Goal: Use online tool/utility: Utilize a website feature to perform a specific function

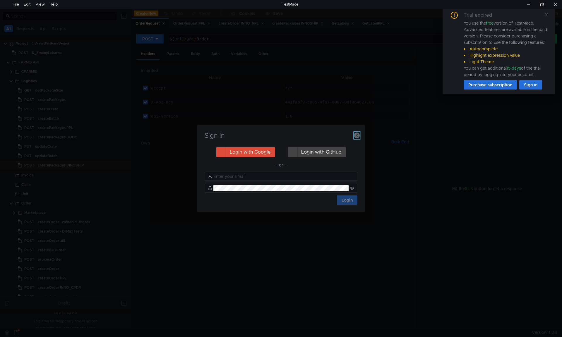
click at [358, 135] on icon "button" at bounding box center [357, 135] width 6 height 6
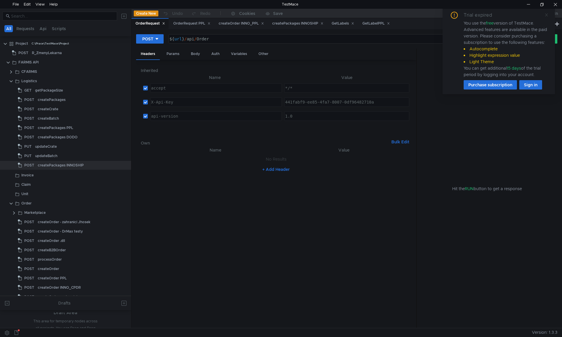
click at [545, 16] on icon at bounding box center [546, 14] width 3 height 3
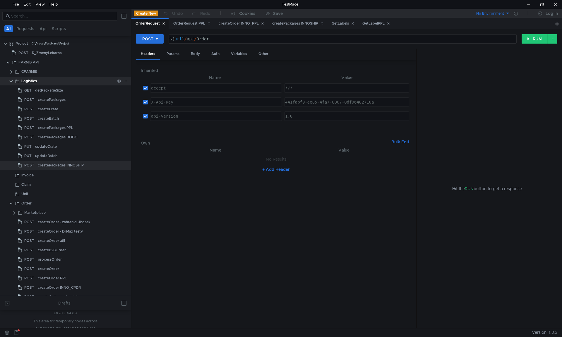
click at [10, 82] on clr-icon at bounding box center [11, 81] width 5 height 5
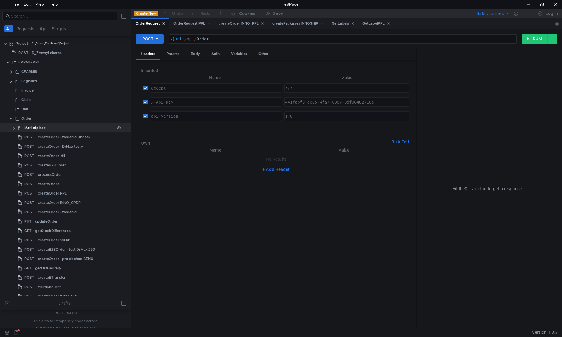
click at [13, 127] on clr-icon at bounding box center [14, 128] width 5 height 5
click at [11, 118] on clr-icon at bounding box center [11, 118] width 5 height 5
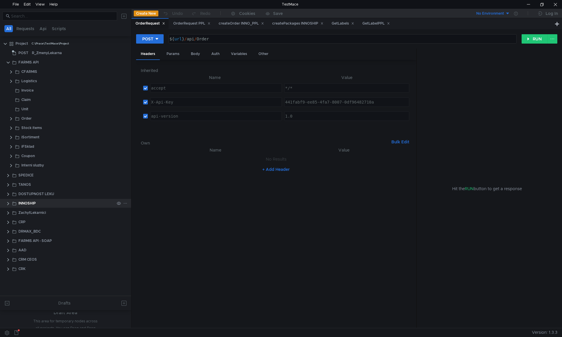
click at [5, 202] on div "INNOSHIP" at bounding box center [65, 203] width 131 height 9
click at [8, 204] on clr-icon at bounding box center [8, 203] width 5 height 5
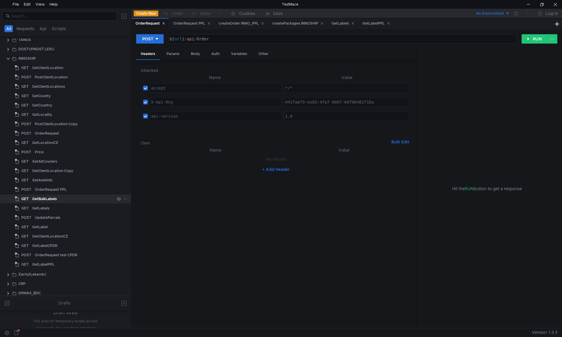
scroll to position [146, 0]
click at [53, 188] on div "OrderRequest PPL" at bounding box center [51, 188] width 32 height 9
click at [197, 55] on div "Body" at bounding box center [195, 54] width 18 height 11
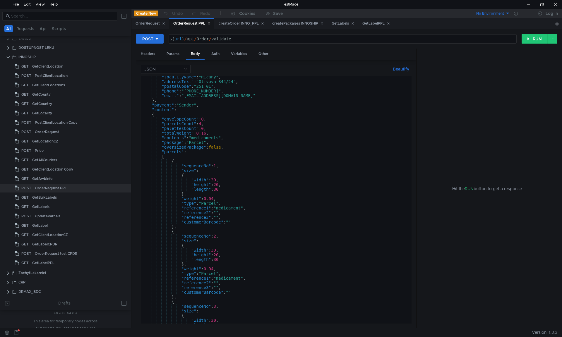
scroll to position [0, 0]
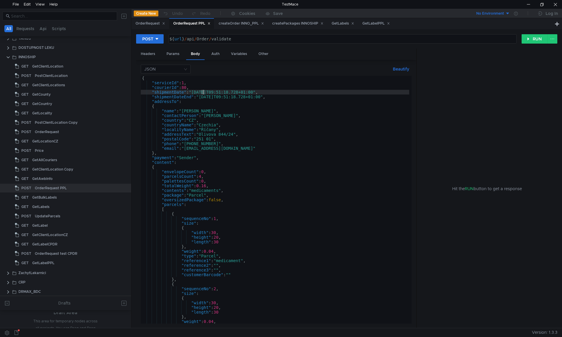
click at [202, 92] on div "{ "serviceId" : 1 , "courierId" : 80 , "shipmentDate" : "2024-03-26T09:51:18.72…" at bounding box center [275, 204] width 268 height 257
click at [210, 97] on div "{ "serviceId" : 1 , "courierId" : 80 , "shipmentDate" : "2025-03-26T09:51:18.72…" at bounding box center [275, 204] width 268 height 257
click at [210, 92] on div "{ "serviceId" : 1 , "courierId" : 80 , "shipmentDate" : "2025-03-26T09:51:18.72…" at bounding box center [275, 204] width 268 height 257
drag, startPoint x: 212, startPoint y: 92, endPoint x: 217, endPoint y: 92, distance: 4.7
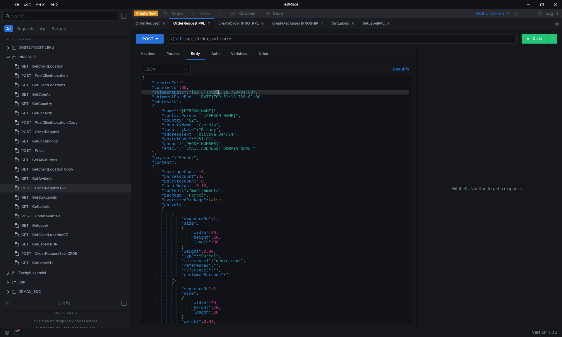
click at [217, 92] on div "{ "serviceId" : 1 , "courierId" : 80 , "shipmentDate" : "2025-09-26T09:51:18.72…" at bounding box center [275, 204] width 268 height 257
drag, startPoint x: 220, startPoint y: 97, endPoint x: 224, endPoint y: 97, distance: 4.4
click at [224, 97] on div "{ "serviceId" : 1 , "courierId" : 80 , "shipmentDate" : "2025-09-18T09:51:18.72…" at bounding box center [275, 204] width 268 height 257
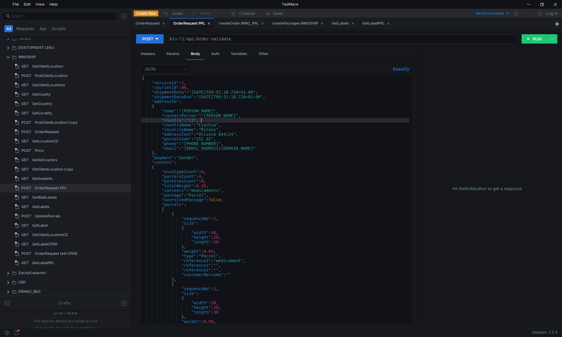
click at [213, 119] on div "{ "serviceId" : 1 , "courierId" : 80 , "shipmentDate" : "2025-09-18T09:51:18.72…" at bounding box center [275, 204] width 268 height 257
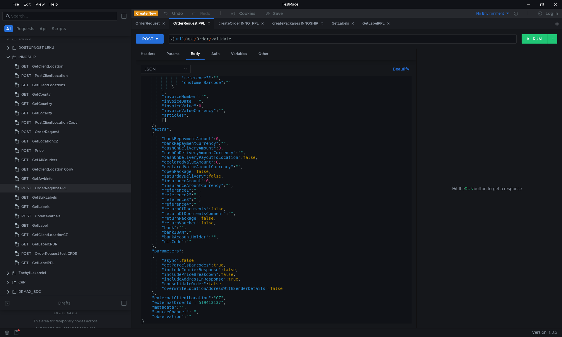
scroll to position [403, 0]
click at [207, 304] on div ""reference3" : "" , "customerBarcode" : "" } ] , "invoiceNumber" : "" , "invoic…" at bounding box center [275, 203] width 268 height 257
click at [221, 303] on div ""reference3" : "" , "customerBarcode" : "" } ] , "invoiceNumber" : "" , "invoic…" at bounding box center [275, 203] width 268 height 257
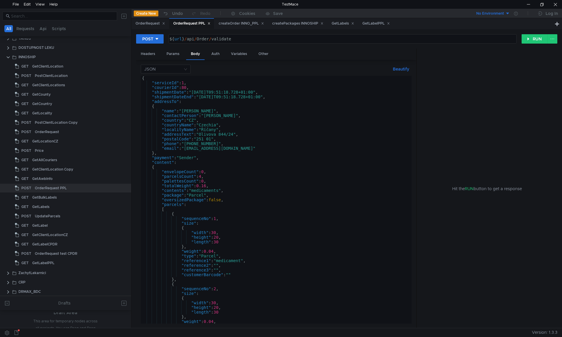
scroll to position [0, 0]
click at [237, 227] on div "{ "serviceId" : 1 , "courierId" : 80 , "shipmentDate" : "2025-09-18T09:51:18.72…" at bounding box center [275, 204] width 268 height 257
click at [211, 153] on div "{ "serviceId" : 1 , "courierId" : 80 , "shipmentDate" : "2025-09-18T09:51:18.72…" at bounding box center [275, 204] width 268 height 257
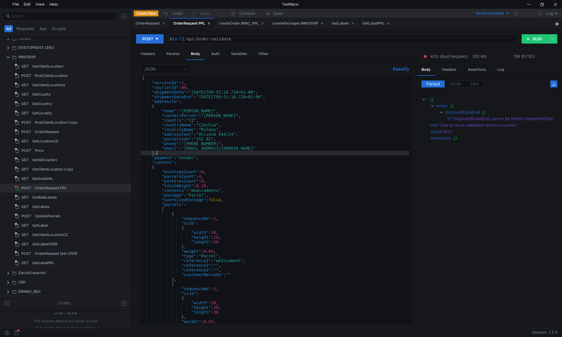
type textarea "},"
click at [238, 37] on div "${ url } / api / Order / validate" at bounding box center [341, 44] width 347 height 14
type textarea "${url}/api/Order"
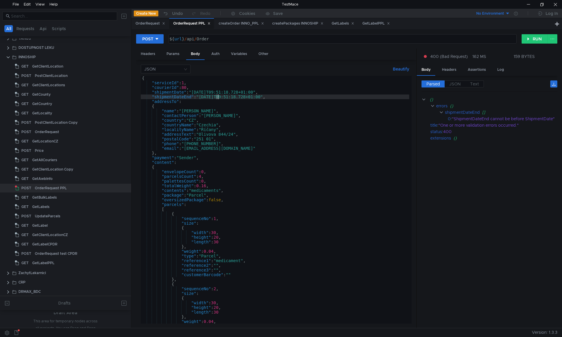
click at [217, 96] on div "{ "serviceId" : 1 , "courierId" : 80 , "shipmentDate" : "2025-09-18T09:51:18.72…" at bounding box center [275, 204] width 268 height 257
click at [249, 130] on div "{ "serviceId" : 1 , "courierId" : 80 , "shipmentDate" : "2025-09-18T09:51:18.72…" at bounding box center [275, 204] width 268 height 257
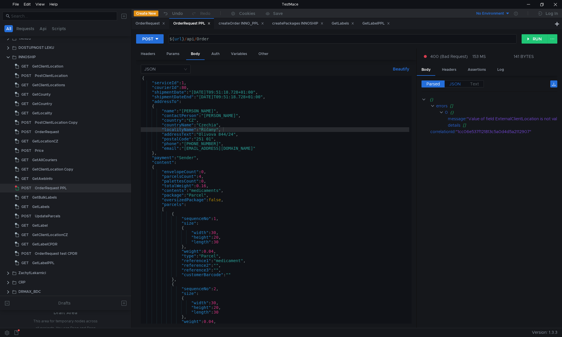
click at [449, 81] on label "JSON" at bounding box center [454, 83] width 21 height 7
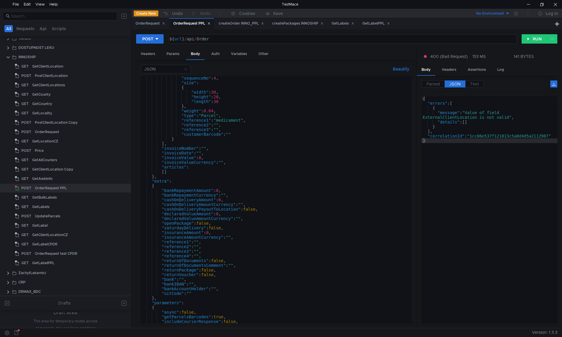
scroll to position [403, 0]
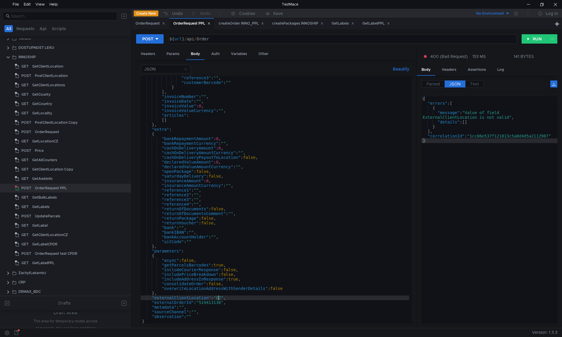
click at [218, 300] on div ""reference3" : "" , "customerBarcode" : "" } ] , "invoiceNumber" : "" , "invoic…" at bounding box center [275, 203] width 268 height 257
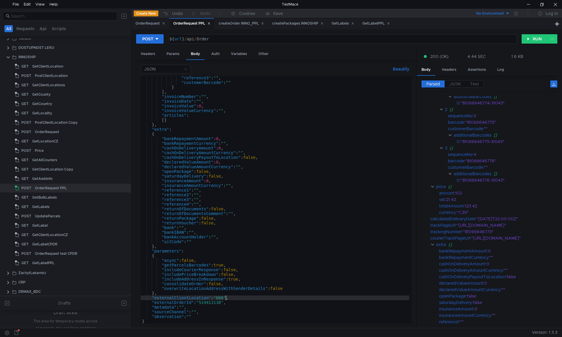
scroll to position [0, 0]
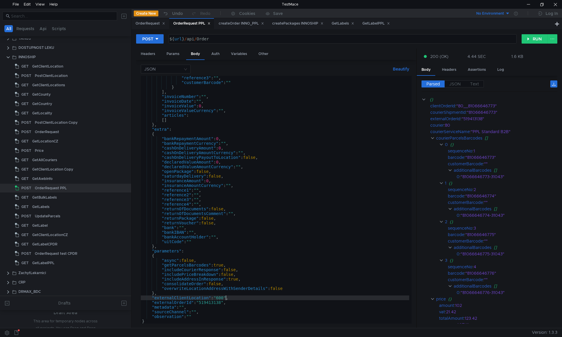
type textarea ""externalClientLocation": "600","
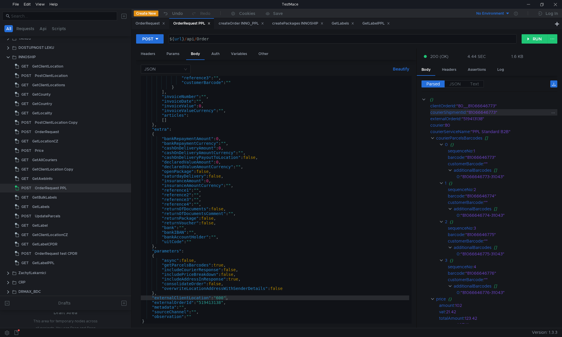
click at [482, 113] on div ""81066646773"" at bounding box center [509, 112] width 85 height 6
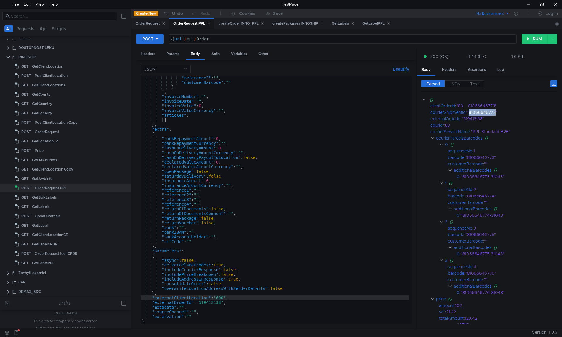
copy div "81066646773"
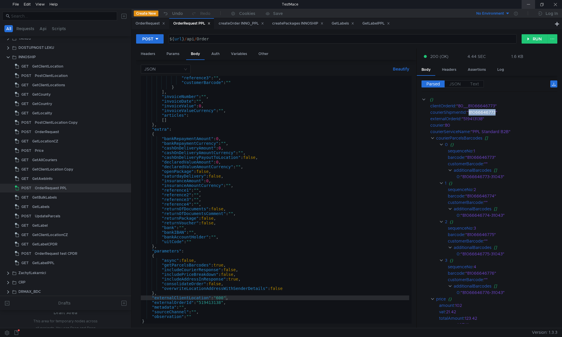
click at [528, 4] on div at bounding box center [527, 4] width 13 height 9
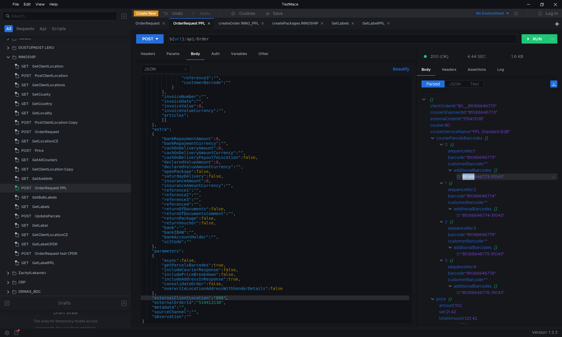
drag, startPoint x: 464, startPoint y: 176, endPoint x: 476, endPoint y: 176, distance: 12.3
click at [476, 176] on div ""81066646773-31043"" at bounding box center [504, 176] width 89 height 6
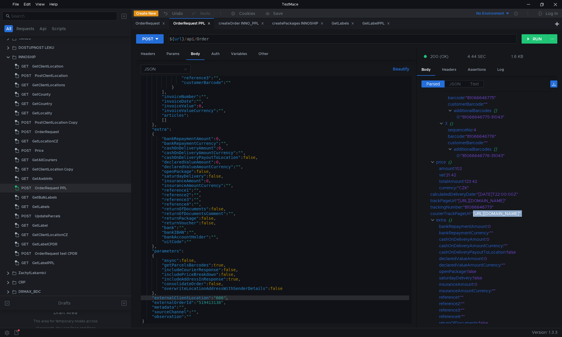
scroll to position [146, 61]
drag, startPoint x: 475, startPoint y: 212, endPoint x: 544, endPoint y: 214, distance: 69.1
click at [544, 214] on div ""[URL][DOMAIN_NAME]"" at bounding box center [511, 213] width 80 height 6
copy div "https://www.ppl.cz/en/track-a-shipment?shipmentId=81066646773"
drag, startPoint x: 460, startPoint y: 199, endPoint x: 503, endPoint y: 200, distance: 43.3
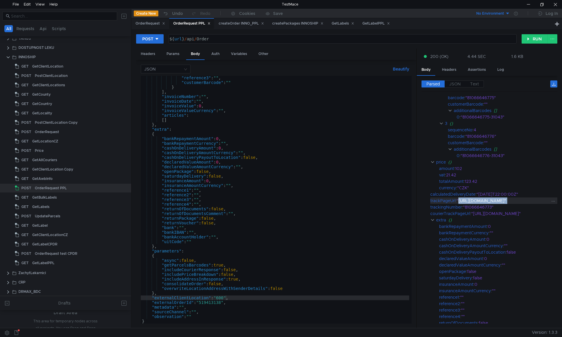
click at [503, 200] on div ""[URL][DOMAIN_NAME]"" at bounding box center [503, 200] width 94 height 6
copy div "https://track.innoship.io/fsZN8bqU40C9F3p5t0O80Q"
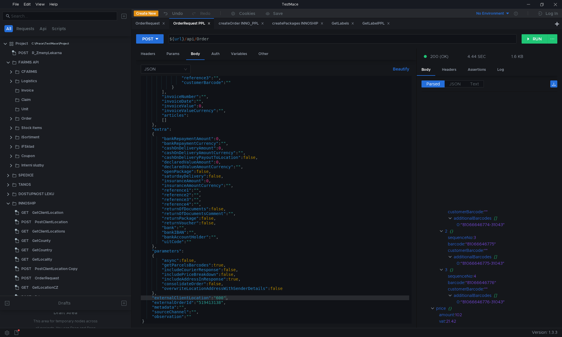
scroll to position [146, 61]
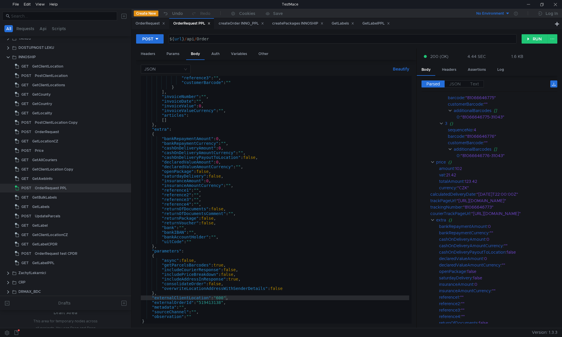
click at [345, 152] on div ""reference3" : "" , "customerBarcode" : "" } ] , "invoiceNumber" : "" , "invoic…" at bounding box center [275, 203] width 268 height 257
type textarea ""cashOnDeliveryAmountCurrency": "","
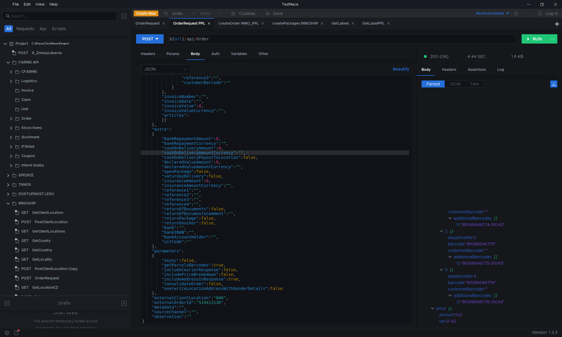
scroll to position [146, 61]
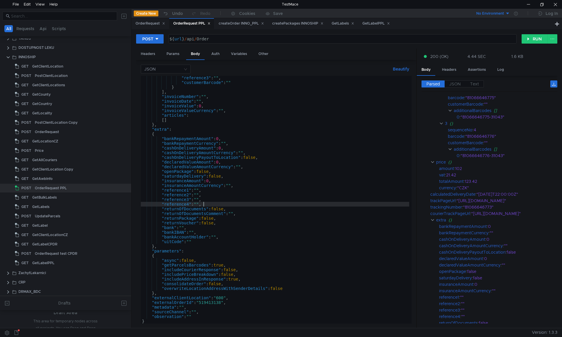
click at [251, 203] on div ""reference3" : "" , "customerBarcode" : "" } ] , "invoiceNumber" : "" , "invoic…" at bounding box center [275, 203] width 268 height 257
type textarea ""reference4": "","
click at [528, 6] on div at bounding box center [527, 4] width 13 height 9
